Goal: Task Accomplishment & Management: Complete application form

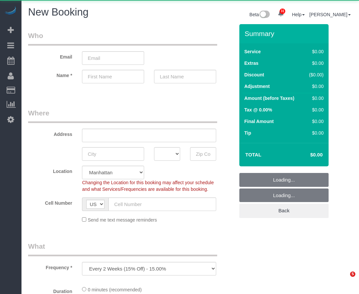
select select "number:89"
select select "number:90"
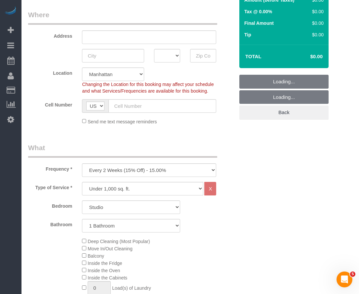
scroll to position [99, 0]
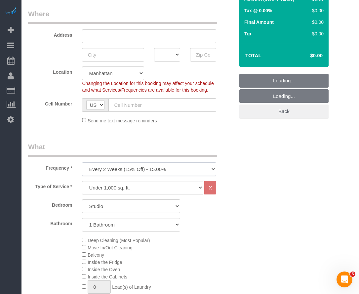
click at [164, 170] on select "One Time Weekly (20% Off) - 20.00% Every 2 Weeks (15% Off) - 15.00% Every 4 Wee…" at bounding box center [149, 169] width 134 height 14
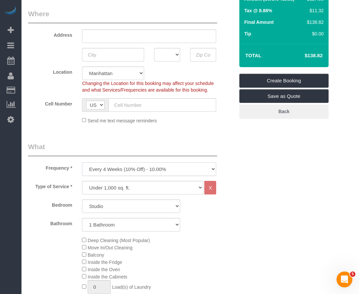
click at [82, 163] on select "One Time Weekly (20% Off) - 20.00% Every 2 Weeks (15% Off) - 15.00% Every 4 Wee…" at bounding box center [149, 169] width 134 height 14
click at [152, 170] on select "One Time Weekly (20% Off) - 20.00% Every 2 Weeks (15% Off) - 15.00% Every 4 Wee…" at bounding box center [149, 169] width 134 height 14
select select "object:1601"
click at [82, 163] on select "One Time Weekly (20% Off) - 20.00% Every 2 Weeks (15% Off) - 15.00% Every 4 Wee…" at bounding box center [149, 169] width 134 height 14
click at [144, 212] on select "Studio 1 Bedroom 2 Bedrooms 3 Bedrooms" at bounding box center [131, 206] width 98 height 14
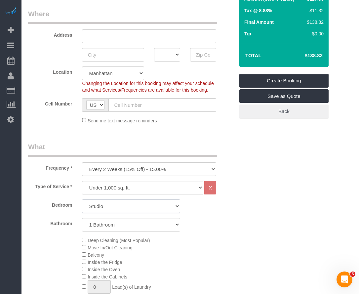
select select "2"
click at [82, 200] on select "Studio 1 Bedroom 2 Bedrooms 3 Bedrooms" at bounding box center [131, 206] width 98 height 14
click at [130, 222] on select "1 Bathroom 2 Bathrooms" at bounding box center [131, 225] width 98 height 14
select select "2"
click at [82, 219] on select "1 Bathroom 2 Bathrooms" at bounding box center [131, 225] width 98 height 14
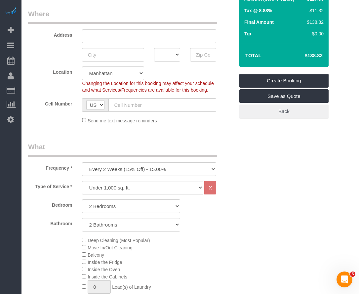
click at [230, 221] on div "Bathroom 1 Bathroom 2 Bathrooms" at bounding box center [131, 225] width 216 height 14
click at [189, 173] on select "One Time Weekly (20% Off) - 20.00% Every 2 Weeks (15% Off) - 15.00% Every 4 Wee…" at bounding box center [149, 169] width 134 height 14
select select "object:1604"
click at [82, 163] on select "One Time Weekly (20% Off) - 20.00% Every 2 Weeks (15% Off) - 15.00% Every 4 Wee…" at bounding box center [149, 169] width 134 height 14
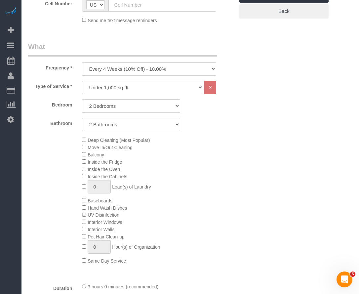
scroll to position [198, 0]
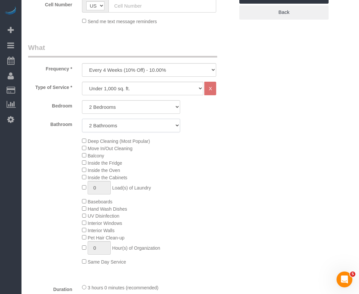
click at [175, 127] on select "1 Bathroom 2 Bathrooms" at bounding box center [131, 126] width 98 height 14
click at [82, 119] on select "1 Bathroom 2 Bathrooms" at bounding box center [131, 126] width 98 height 14
click at [106, 123] on select "1 Bathroom 2 Bathrooms" at bounding box center [131, 126] width 98 height 14
select select "2"
click at [82, 119] on select "1 Bathroom 2 Bathrooms" at bounding box center [131, 126] width 98 height 14
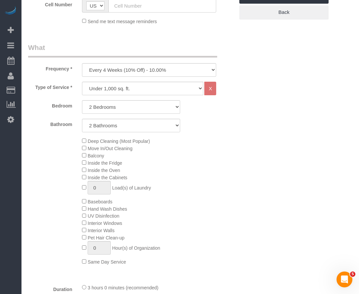
click at [194, 152] on div "Deep Cleaning (Most Popular) Move In/Out Cleaning Balcony Inside the Fridge Ins…" at bounding box center [158, 201] width 162 height 128
click at [194, 90] on select "Under 1,000 sq. ft. 1,001 - 1,500 sq. ft. 1,500+ sq. ft. Custom Cleaning Office…" at bounding box center [142, 89] width 121 height 14
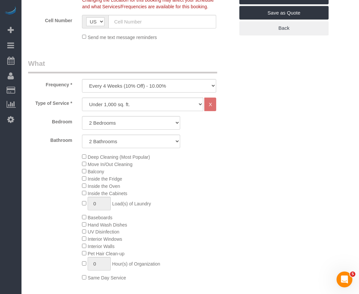
scroll to position [149, 0]
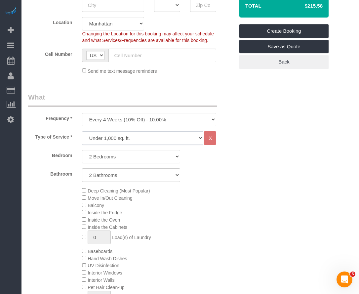
click at [187, 136] on select "Under 1,000 sq. ft. 1,001 - 1,500 sq. ft. 1,500+ sq. ft. Custom Cleaning Office…" at bounding box center [142, 138] width 121 height 14
select select "308"
click at [82, 132] on select "Under 1,000 sq. ft. 1,001 - 1,500 sq. ft. 1,500+ sq. ft. Custom Cleaning Office…" at bounding box center [142, 138] width 121 height 14
select select "1"
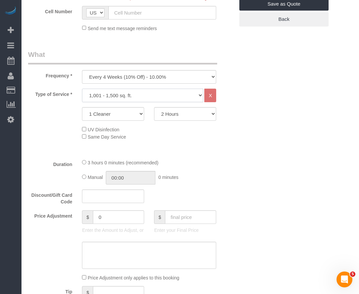
scroll to position [248, 0]
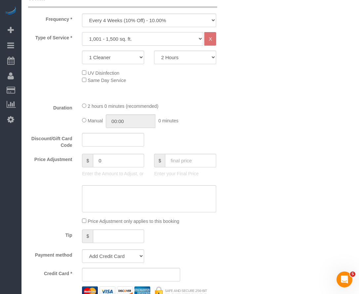
click at [183, 39] on select "Under 1,000 sq. ft. 1,001 - 1,500 sq. ft. 1,500+ sq. ft. Custom Cleaning Office…" at bounding box center [142, 39] width 121 height 14
click at [82, 32] on select "Under 1,000 sq. ft. 1,001 - 1,500 sq. ft. 1,500+ sq. ft. Custom Cleaning Office…" at bounding box center [142, 39] width 121 height 14
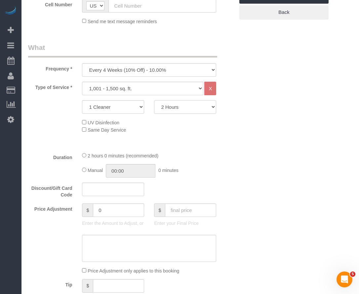
click at [182, 110] on select "2 Hours 2.5 Hours 3 Hours 3.5 Hours 4 Hours 4.5 Hours 5 Hours 5.5 Hours 6 Hours…" at bounding box center [185, 107] width 62 height 14
select select "150"
click at [154, 101] on select "2 Hours 2.5 Hours 3 Hours 3.5 Hours 4 Hours 4.5 Hours 5 Hours 5.5 Hours 6 Hours…" at bounding box center [185, 107] width 62 height 14
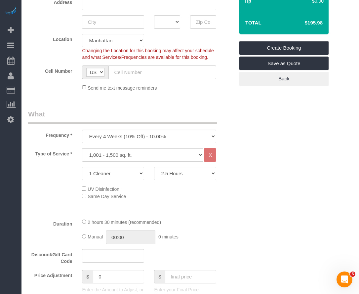
scroll to position [149, 0]
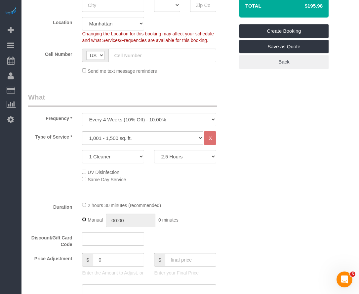
type input "02:30"
click at [85, 203] on div "2 hours 30 minutes (recommended)" at bounding box center [149, 204] width 134 height 7
click at [202, 118] on select "One Time Weekly (20% Off) - 20.00% Every 2 Weeks (15% Off) - 15.00% Every 4 Wee…" at bounding box center [149, 120] width 134 height 14
click at [82, 113] on select "One Time Weekly (20% Off) - 20.00% Every 2 Weeks (15% Off) - 15.00% Every 4 Wee…" at bounding box center [149, 120] width 134 height 14
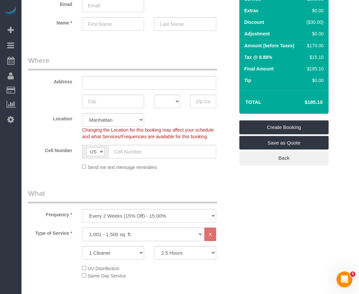
scroll to position [50, 0]
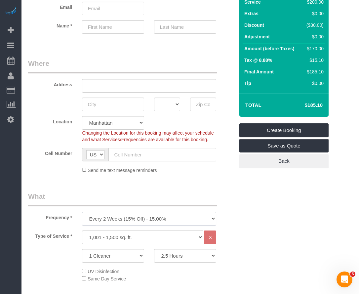
click at [207, 217] on select "One Time Weekly (20% Off) - 20.00% Every 2 Weeks (15% Off) - 15.00% Every 4 Wee…" at bounding box center [149, 219] width 134 height 14
select select "object:1604"
click at [82, 212] on select "One Time Weekly (20% Off) - 20.00% Every 2 Weeks (15% Off) - 15.00% Every 4 Wee…" at bounding box center [149, 219] width 134 height 14
click at [178, 81] on input "text" at bounding box center [149, 86] width 134 height 14
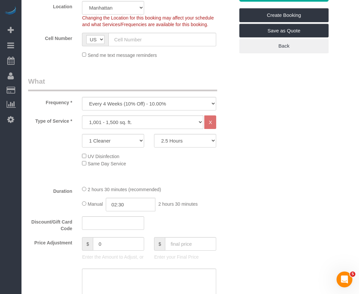
scroll to position [198, 0]
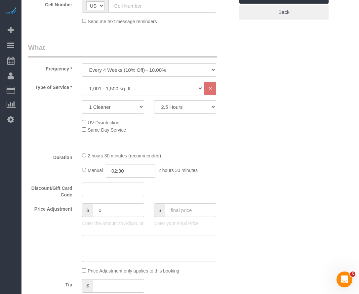
click at [184, 94] on select "Under 1,000 sq. ft. 1,001 - 1,500 sq. ft. 1,500+ sq. ft. Custom Cleaning Office…" at bounding box center [142, 89] width 121 height 14
drag, startPoint x: 268, startPoint y: 154, endPoint x: 261, endPoint y: 150, distance: 7.7
click at [144, 89] on select "Under 1,000 sq. ft. 1,001 - 1,500 sq. ft. 1,500+ sq. ft. Custom Cleaning Office…" at bounding box center [142, 89] width 121 height 14
select select "216"
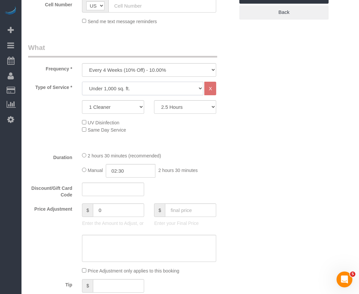
click at [82, 82] on select "Under 1,000 sq. ft. 1,001 - 1,500 sq. ft. 1,500+ sq. ft. Custom Cleaning Office…" at bounding box center [142, 89] width 121 height 14
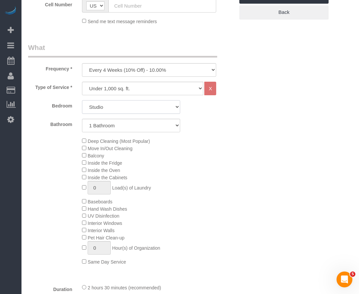
click at [153, 109] on select "Studio 1 Bedroom 2 Bedrooms 3 Bedrooms" at bounding box center [131, 107] width 98 height 14
select select "2"
click at [82, 101] on select "Studio 1 Bedroom 2 Bedrooms 3 Bedrooms" at bounding box center [131, 107] width 98 height 14
click at [145, 126] on select "1 Bathroom 2 Bathrooms" at bounding box center [131, 126] width 98 height 14
select select "2"
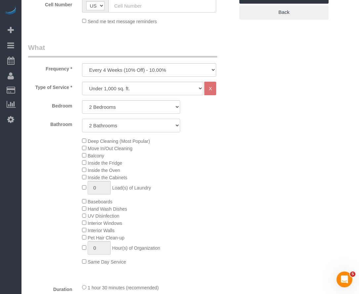
click at [82, 119] on select "1 Bathroom 2 Bathrooms" at bounding box center [131, 126] width 98 height 14
click at [196, 157] on div "Deep Cleaning (Most Popular) Move In/Out Cleaning Balcony Inside the Fridge Ins…" at bounding box center [158, 201] width 162 height 128
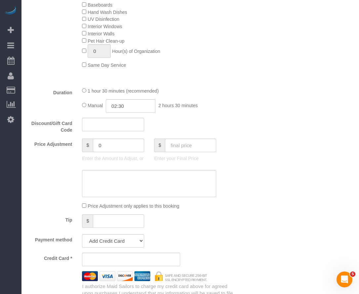
scroll to position [397, 0]
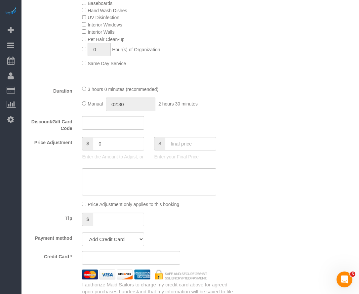
click at [251, 102] on div "Who Email Name * Where Address AK AL AR AZ CA CO CT DC DE [GEOGRAPHIC_DATA] [GE…" at bounding box center [190, 177] width 324 height 1100
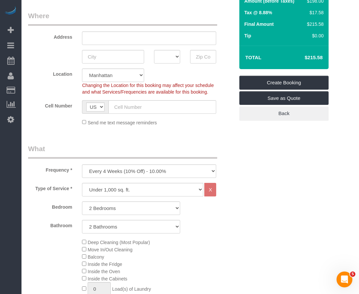
scroll to position [149, 0]
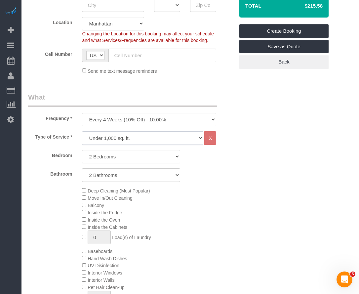
click at [180, 137] on select "Under 1,000 sq. ft. 1,001 - 1,500 sq. ft. 1,500+ sq. ft. Custom Cleaning Office…" at bounding box center [142, 138] width 121 height 14
click at [181, 182] on div "1 Bathroom 2 Bathrooms" at bounding box center [131, 175] width 108 height 14
click at [172, 166] on div "Bedroom Studio 1 Bedroom 2 Bedrooms 3 Bedrooms Bathroom 1 Bathroom 2 Bathrooms" at bounding box center [131, 166] width 206 height 32
click at [173, 158] on select "Studio 1 Bedroom 2 Bedrooms 3 Bedrooms" at bounding box center [131, 157] width 98 height 14
click at [212, 193] on div "Deep Cleaning (Most Popular) Move In/Out Cleaning Balcony Inside the Fridge Ins…" at bounding box center [158, 251] width 162 height 128
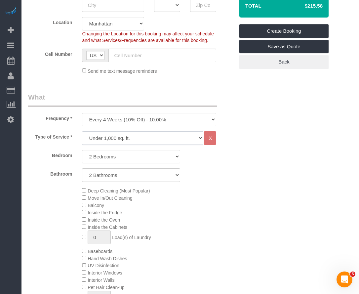
click at [177, 134] on select "Under 1,000 sq. ft. 1,001 - 1,500 sq. ft. 1,500+ sq. ft. Custom Cleaning Office…" at bounding box center [142, 138] width 121 height 14
click at [177, 277] on div "Deep Cleaning (Most Popular) Move In/Out Cleaning Balcony Inside the Fridge Ins…" at bounding box center [158, 251] width 162 height 128
